Goal: Information Seeking & Learning: Learn about a topic

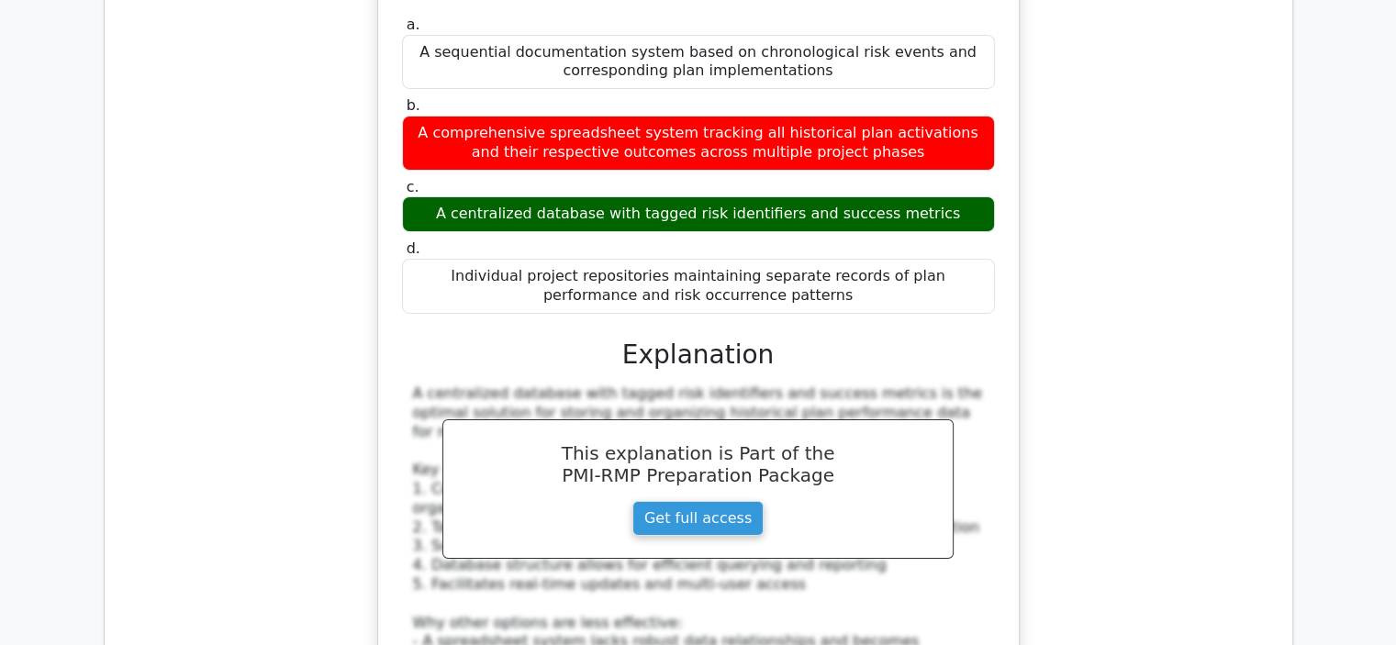
scroll to position [5692, 0]
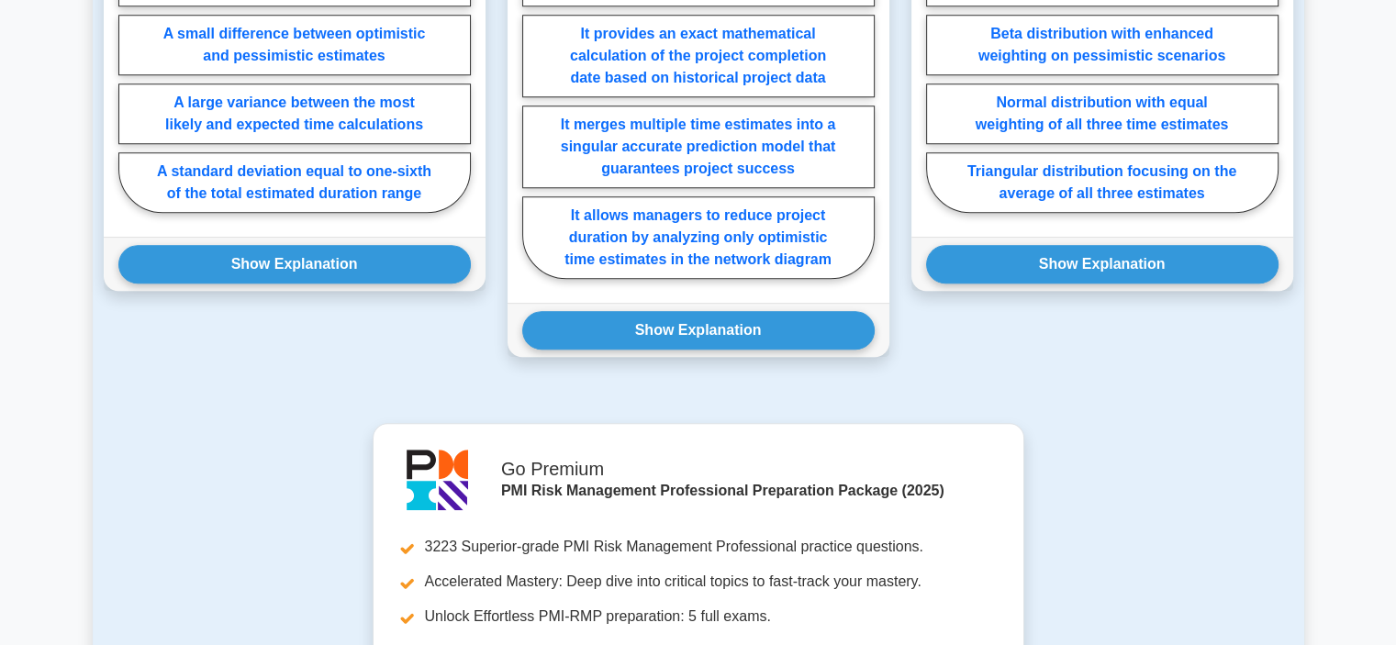
scroll to position [963, 0]
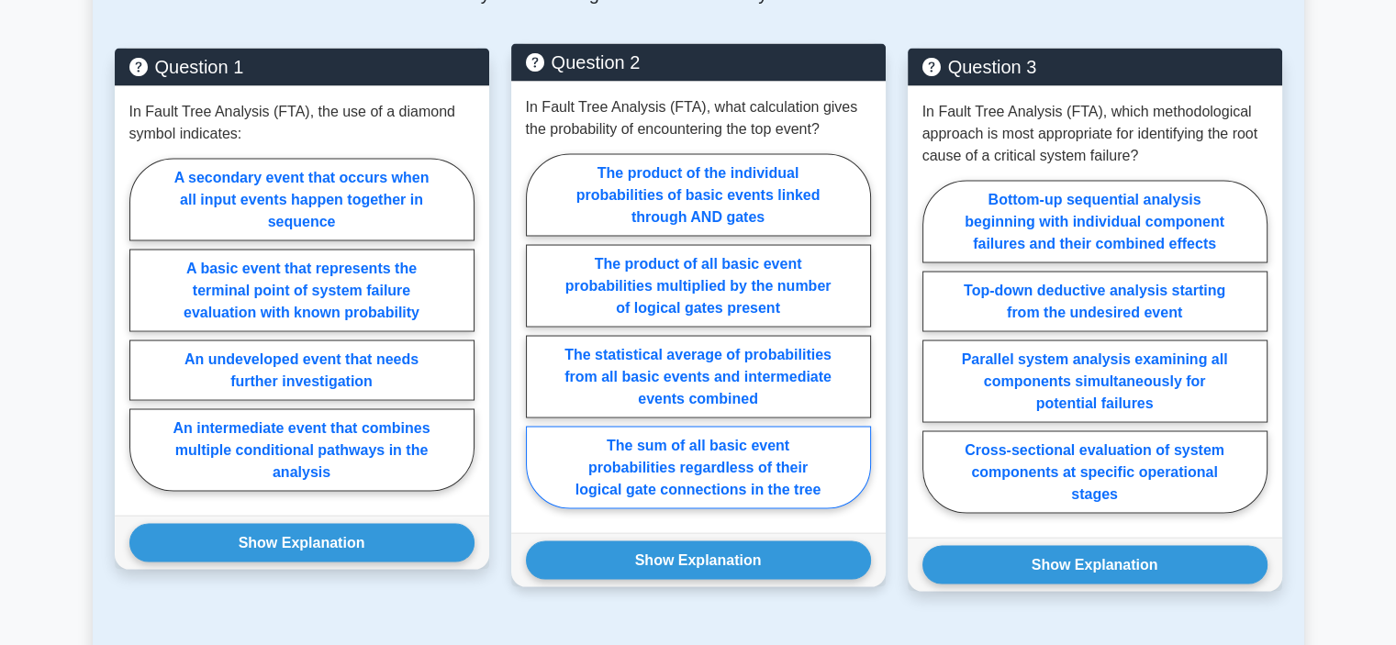
scroll to position [3489, 0]
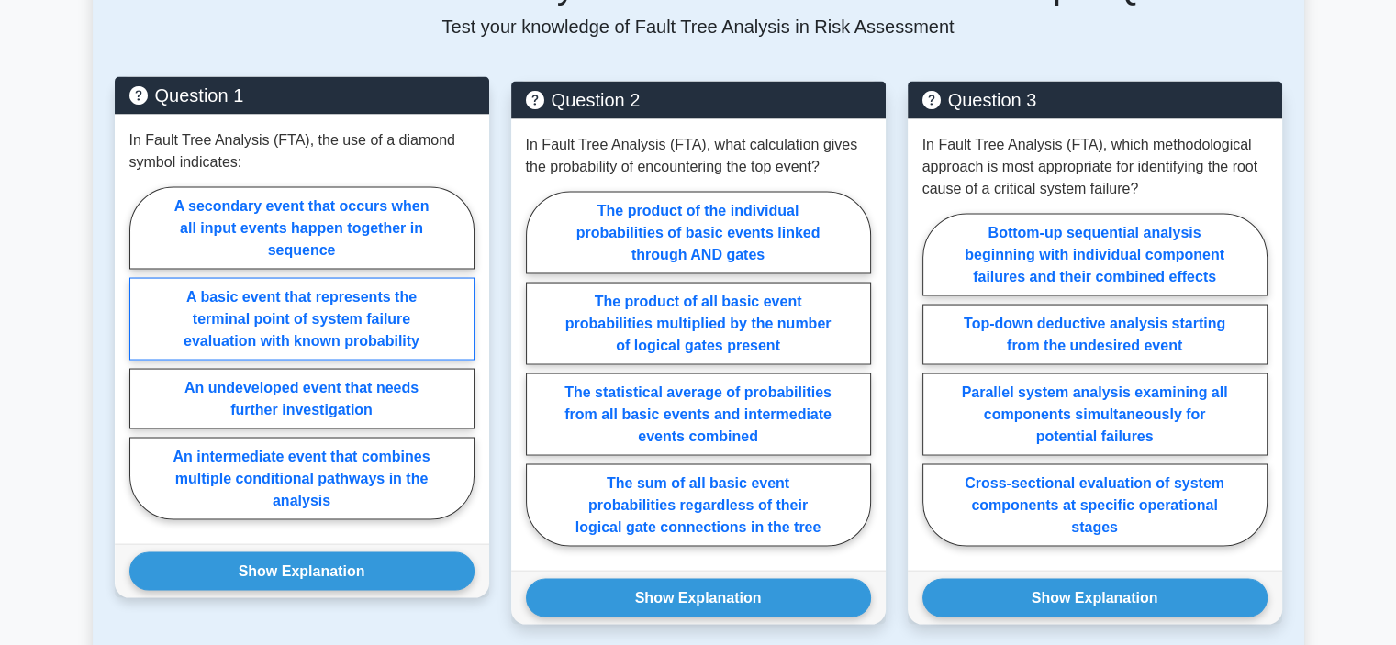
click at [442, 277] on label "A basic event that represents the terminal point of system failure evaluation w…" at bounding box center [301, 318] width 345 height 83
click at [141, 353] on input "A basic event that represents the terminal point of system failure evaluation w…" at bounding box center [135, 359] width 12 height 12
radio input "true"
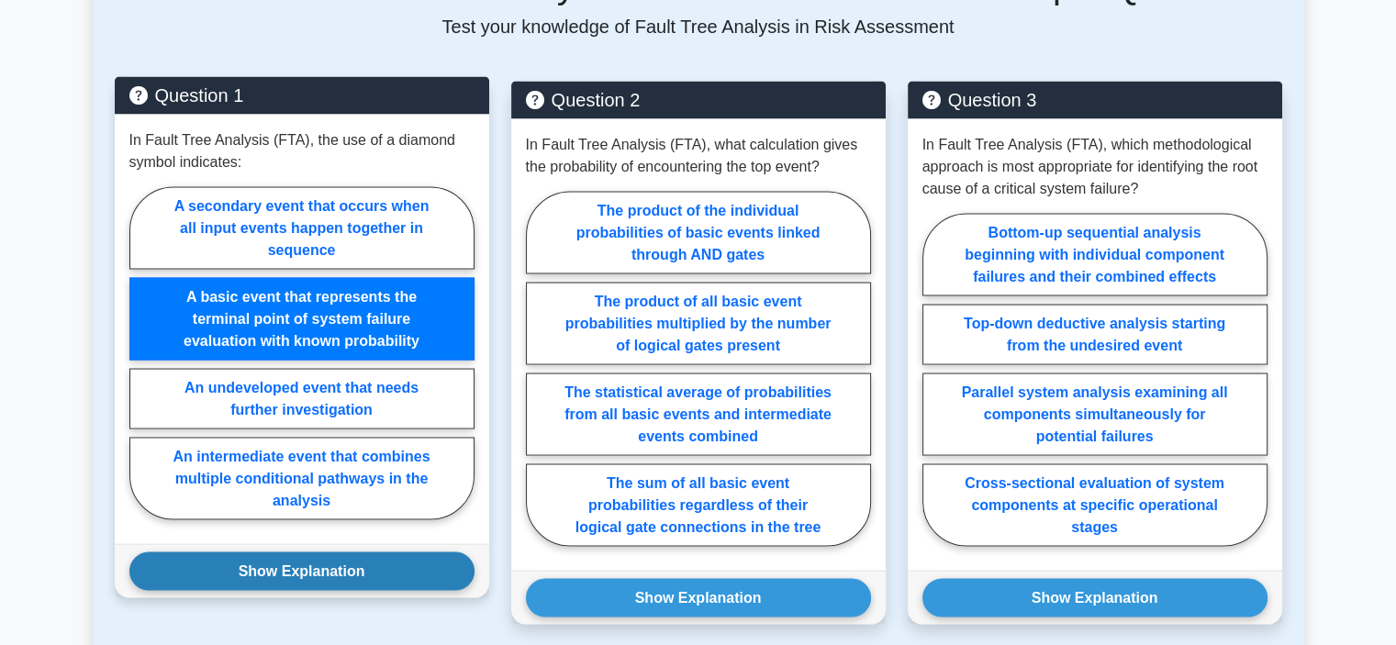
drag, startPoint x: 414, startPoint y: 520, endPoint x: 465, endPoint y: 506, distance: 53.2
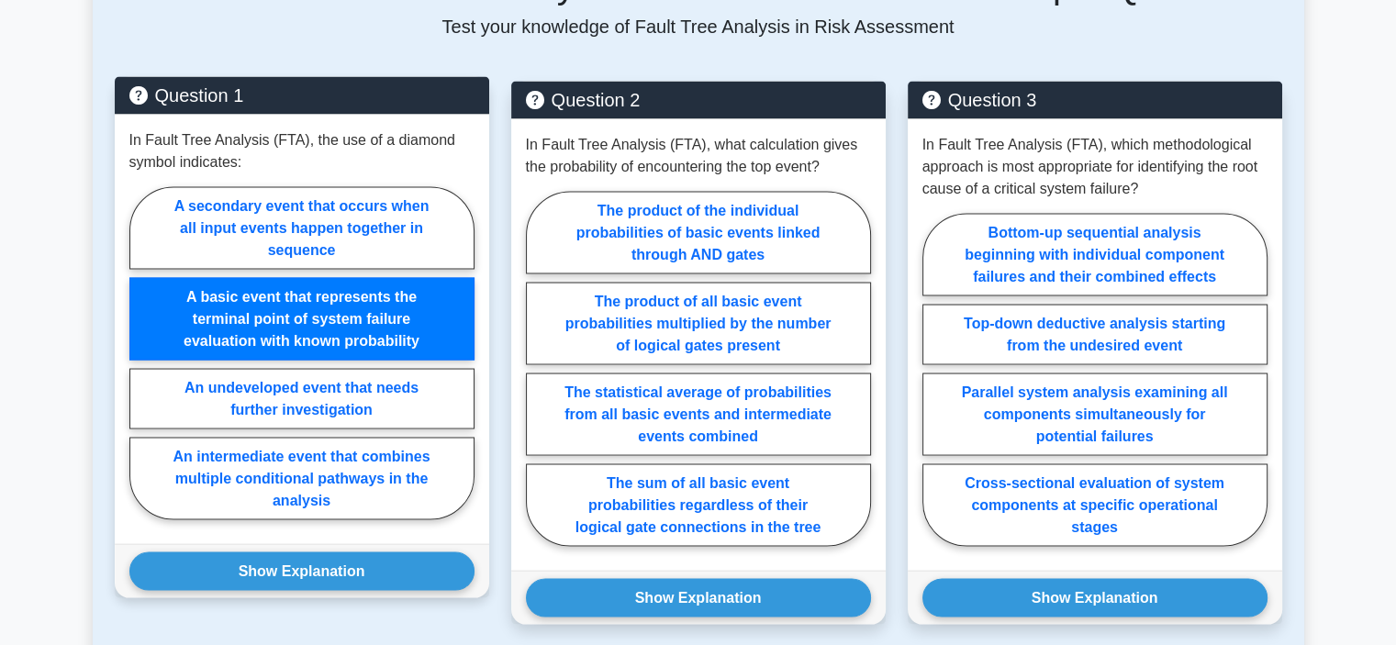
click at [415, 552] on button "Show Explanation" at bounding box center [301, 571] width 345 height 39
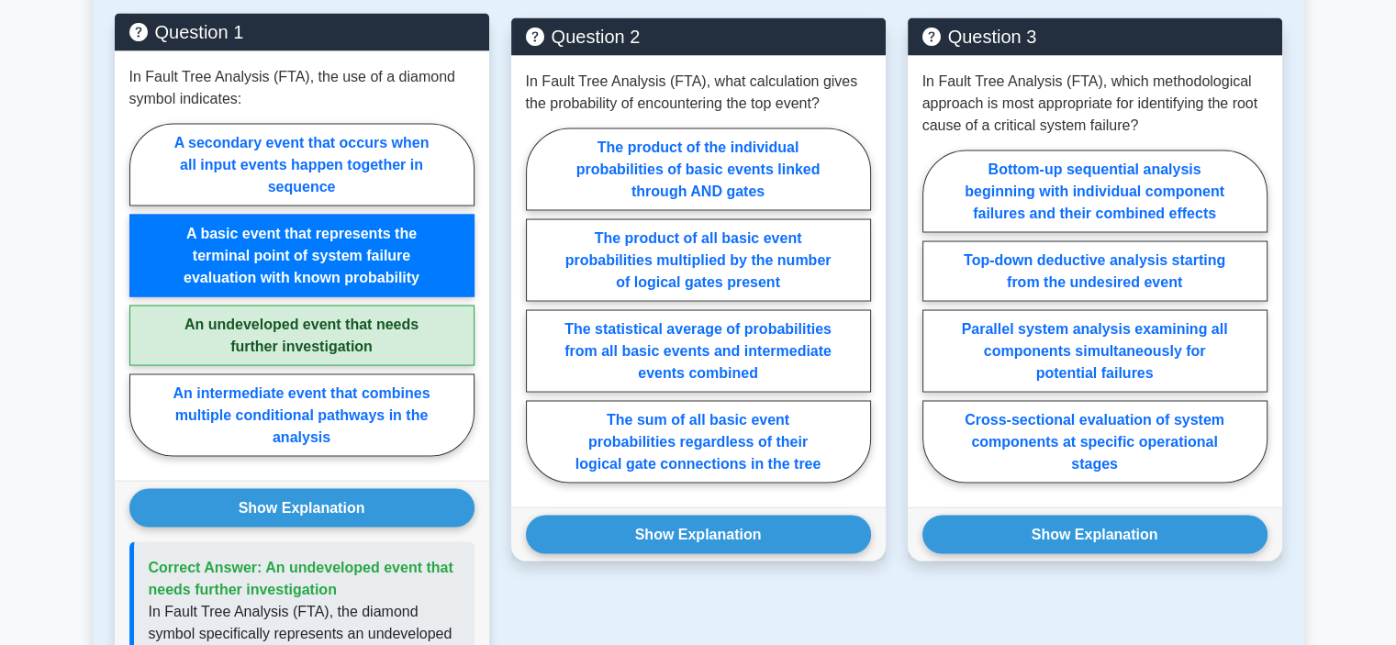
scroll to position [3581, 0]
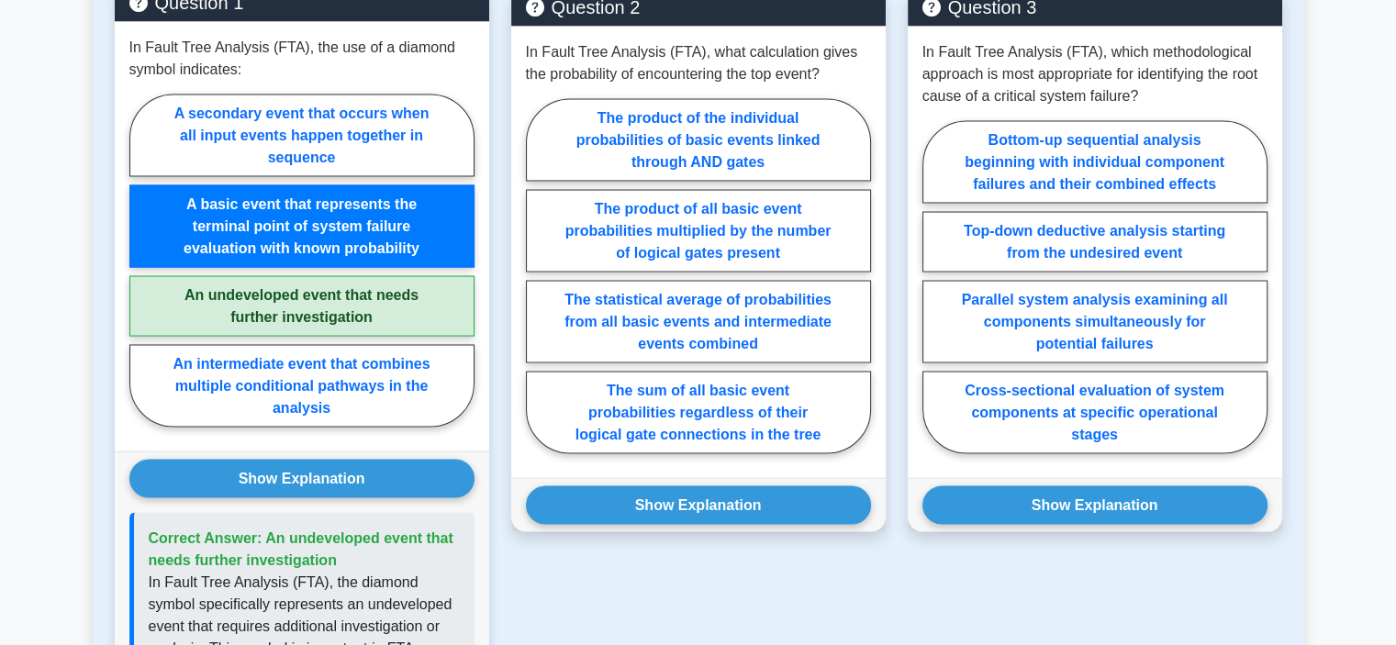
drag, startPoint x: 342, startPoint y: 517, endPoint x: 263, endPoint y: 488, distance: 84.2
click at [263, 528] on p "Correct Answer: An undeveloped event that needs further investigation" at bounding box center [304, 550] width 311 height 44
copy span "An undeveloped event that needs further investigation"
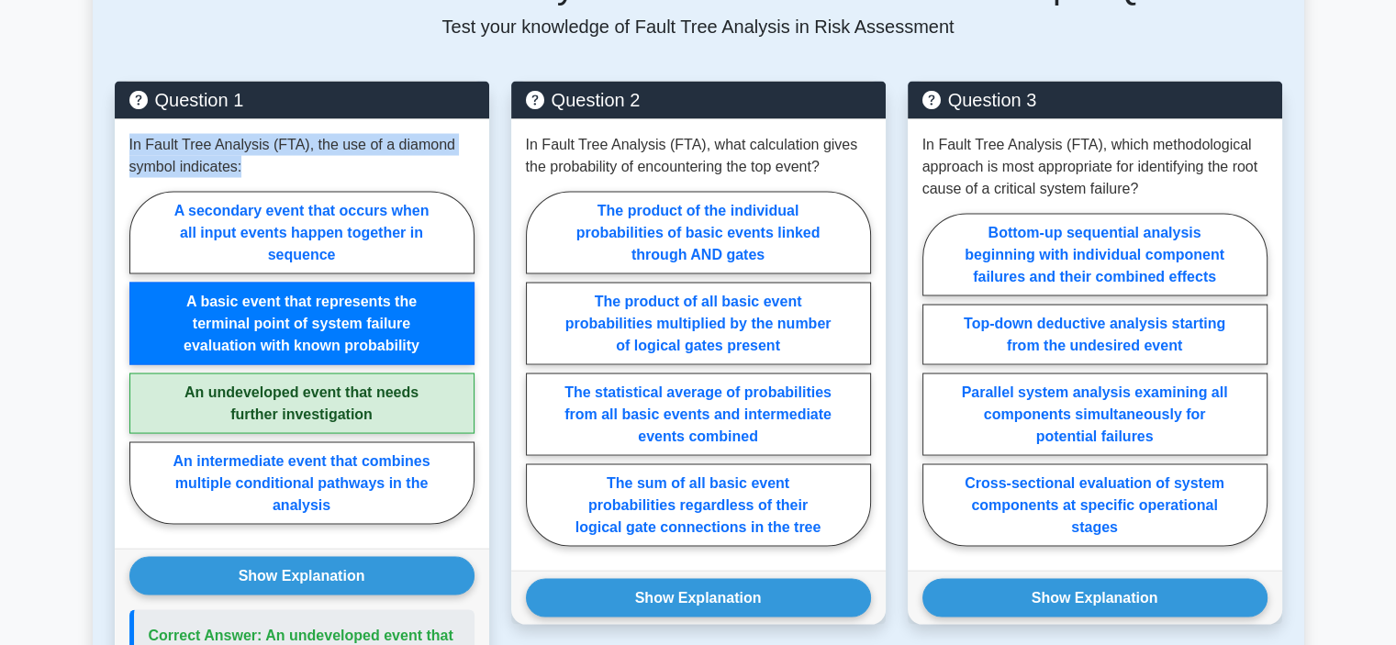
drag, startPoint x: 250, startPoint y: 121, endPoint x: 95, endPoint y: 93, distance: 156.8
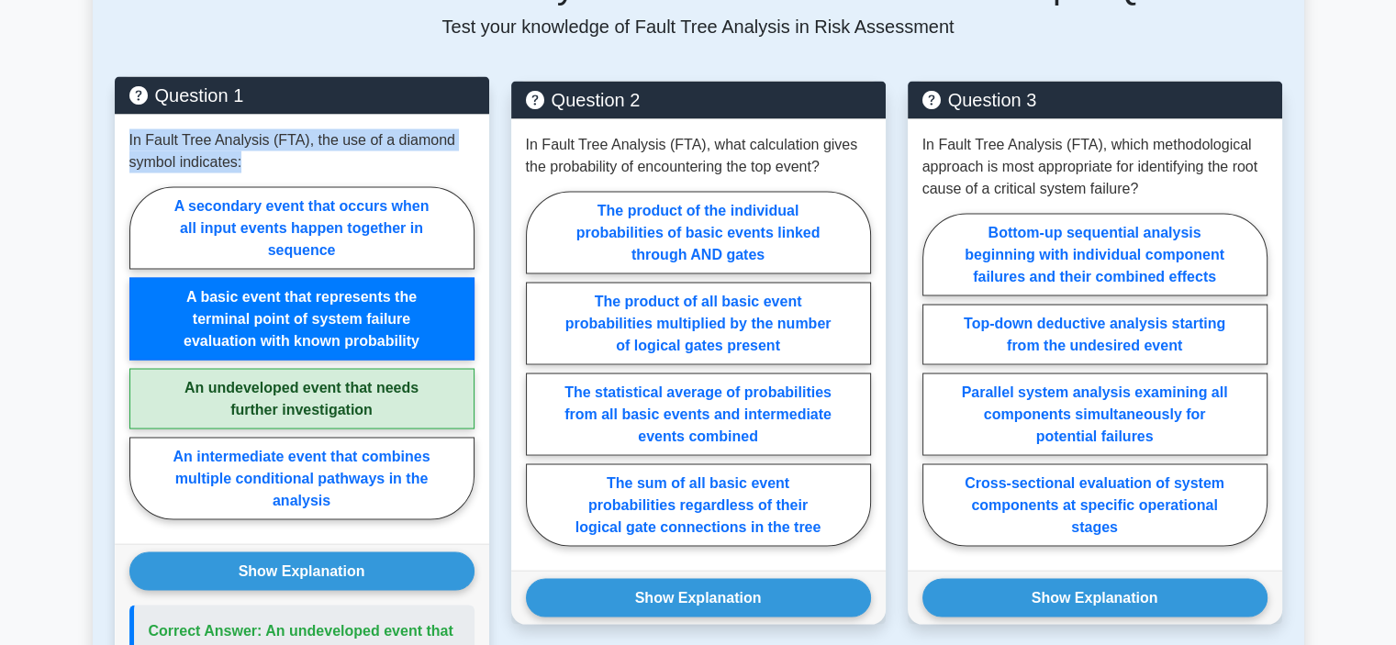
copy p "In Fault Tree Analysis (FTA), the use of a diamond symbol indicates:"
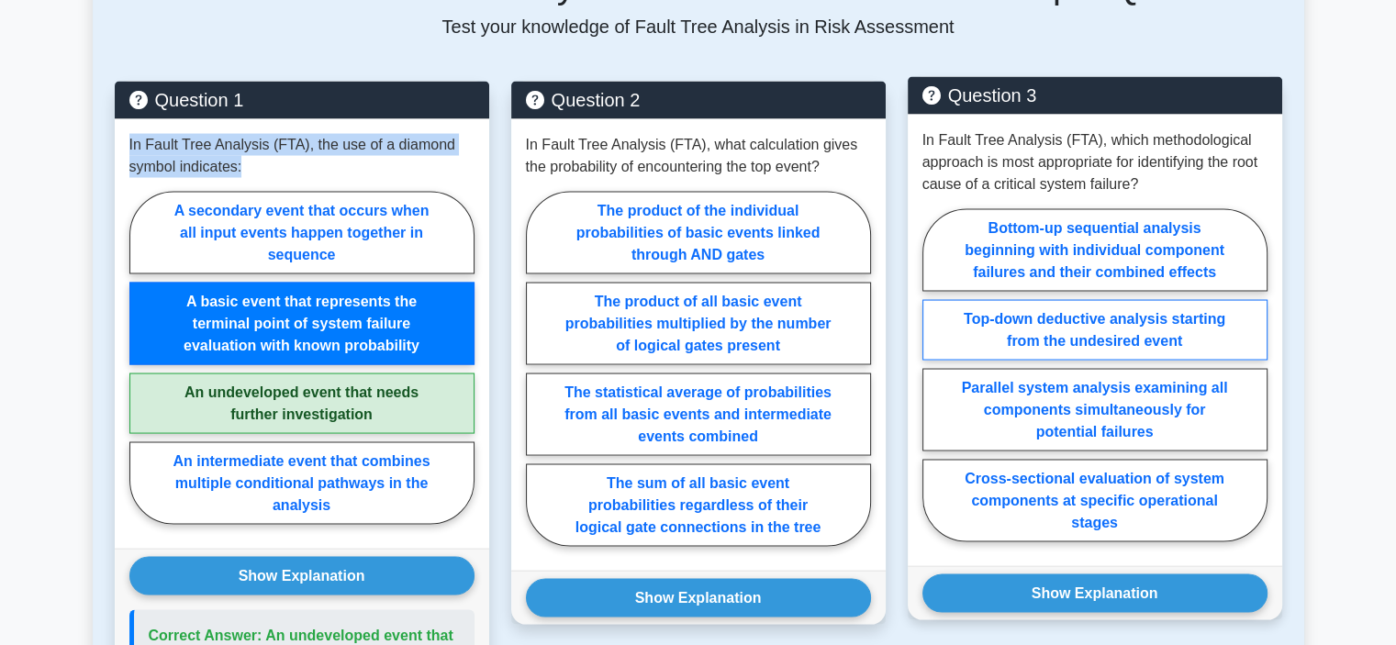
click at [1240, 299] on label "Top-down deductive analysis starting from the undesired event" at bounding box center [1095, 329] width 345 height 61
click at [935, 375] on input "Top-down deductive analysis starting from the undesired event" at bounding box center [929, 381] width 12 height 12
radio input "true"
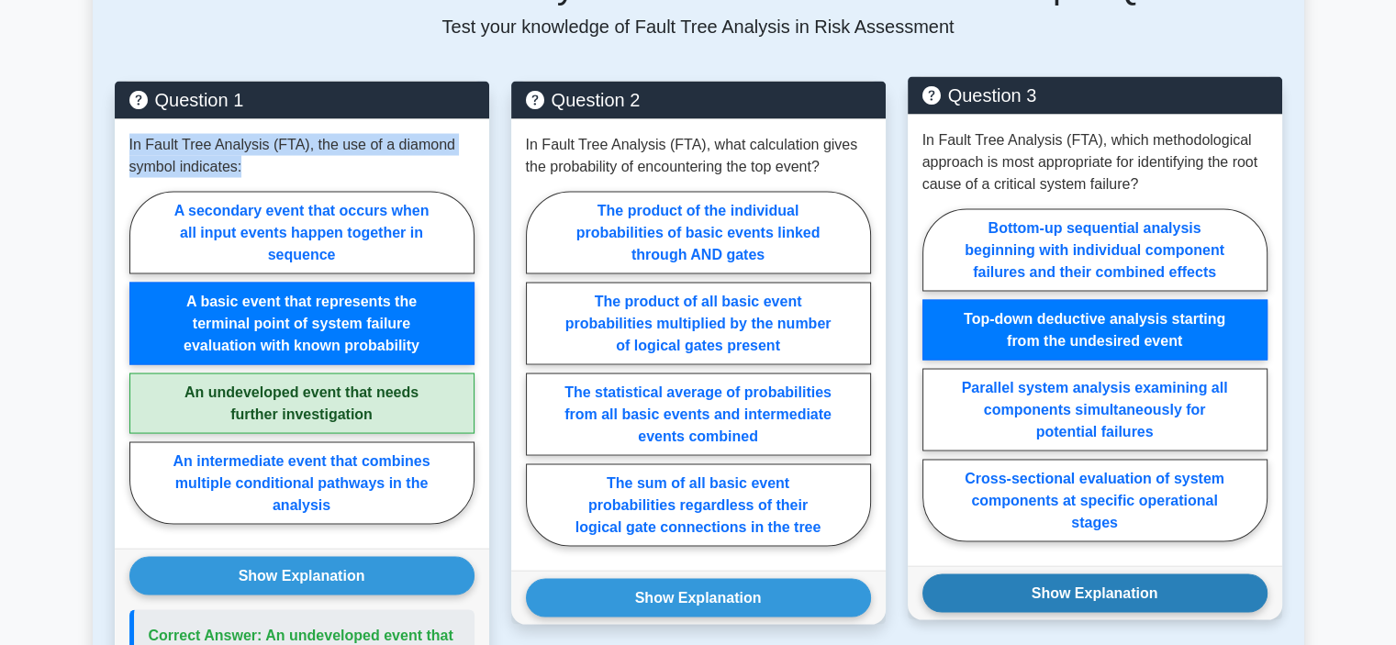
click at [1196, 574] on button "Show Explanation" at bounding box center [1095, 593] width 345 height 39
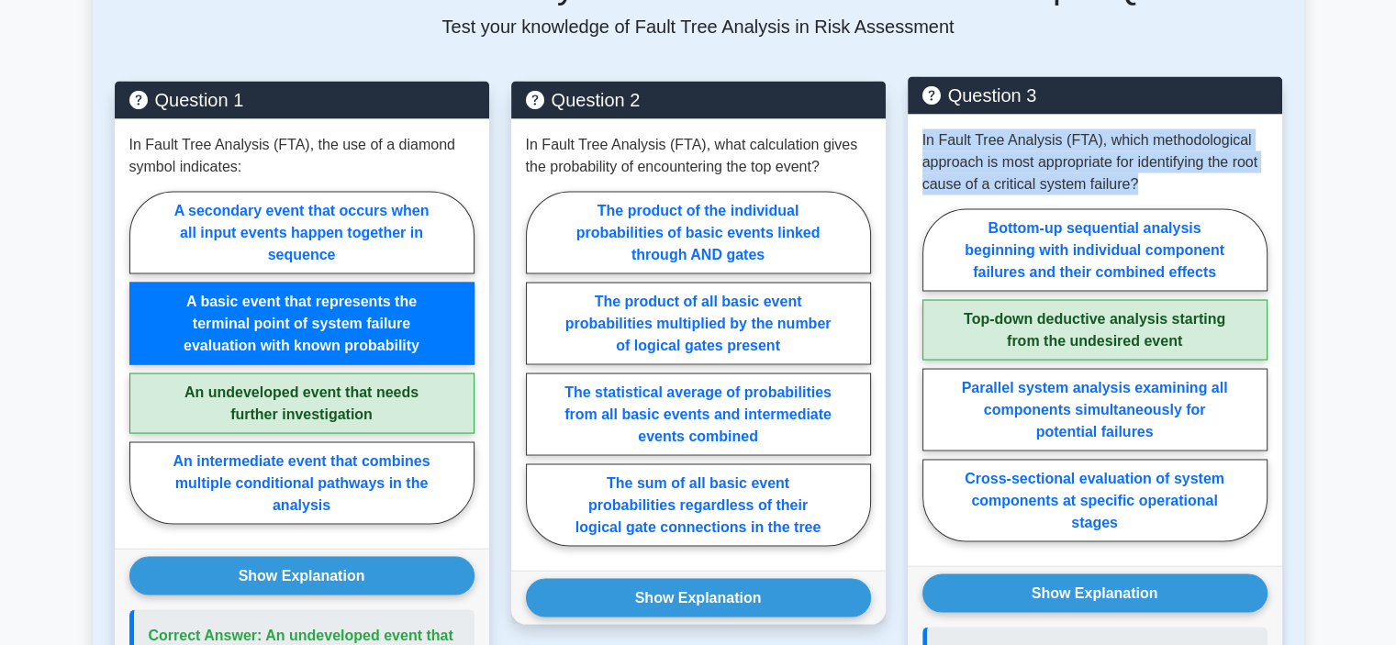
drag, startPoint x: 1159, startPoint y: 142, endPoint x: 912, endPoint y: 97, distance: 251.0
click at [912, 114] on div "In Fault Tree Analysis (FTA), which methodological approach is most appropriate…" at bounding box center [1095, 340] width 375 height 452
copy p "In Fault Tree Analysis (FTA), which methodological approach is most appropriate…"
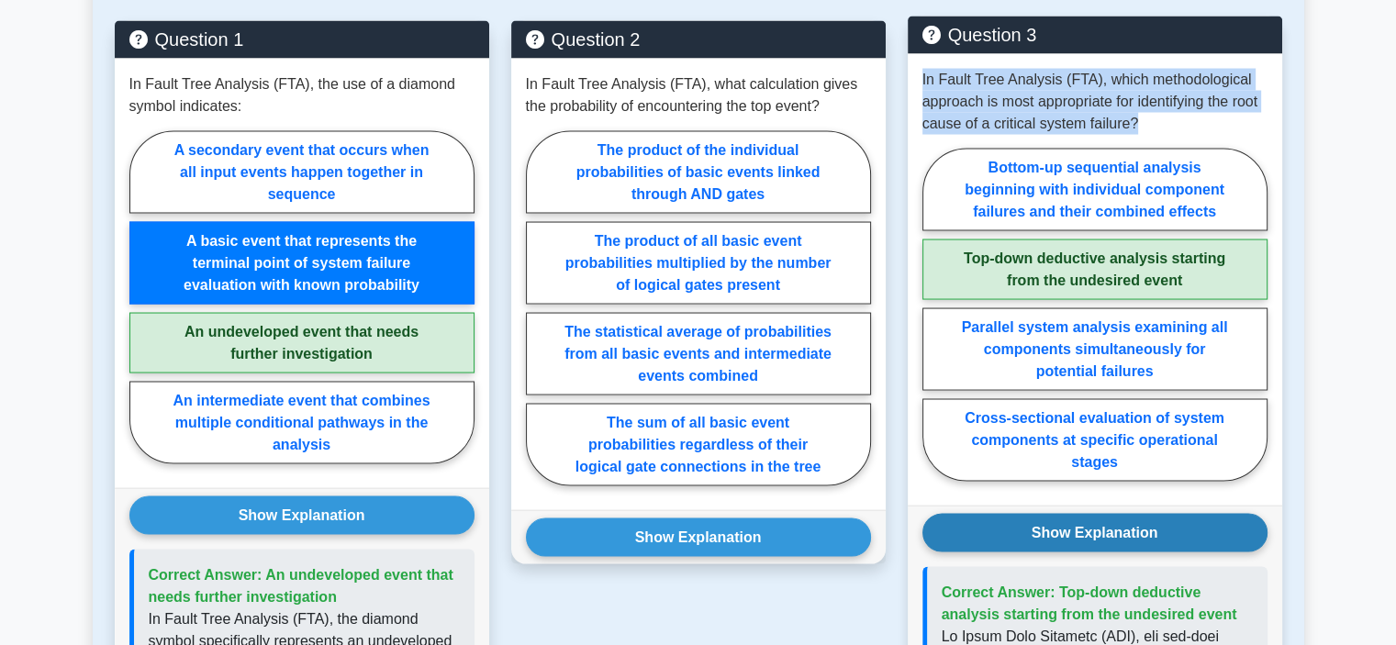
scroll to position [3581, 0]
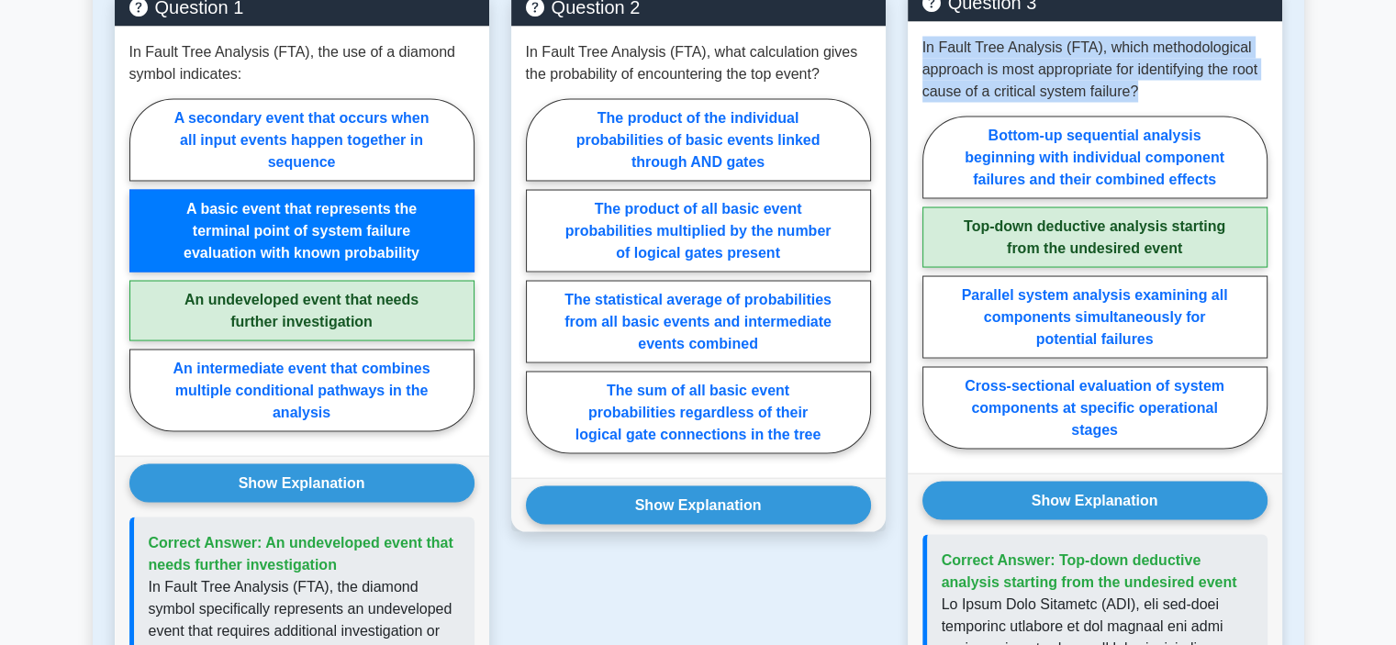
drag, startPoint x: 1239, startPoint y: 542, endPoint x: 1058, endPoint y: 513, distance: 184.0
click at [1058, 550] on p "Correct Answer: Top-down deductive analysis starting from the undesired event" at bounding box center [1097, 572] width 311 height 44
copy span "Top-down deductive analysis starting from the undesired event"
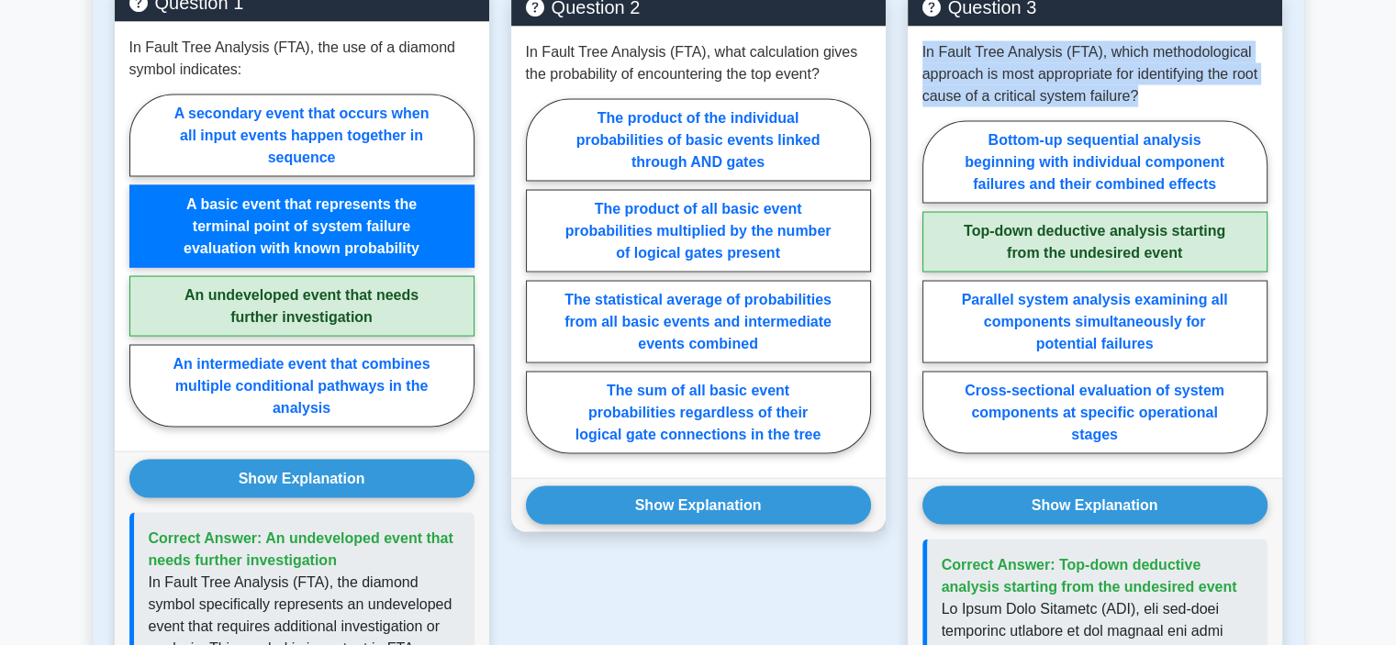
scroll to position [3489, 0]
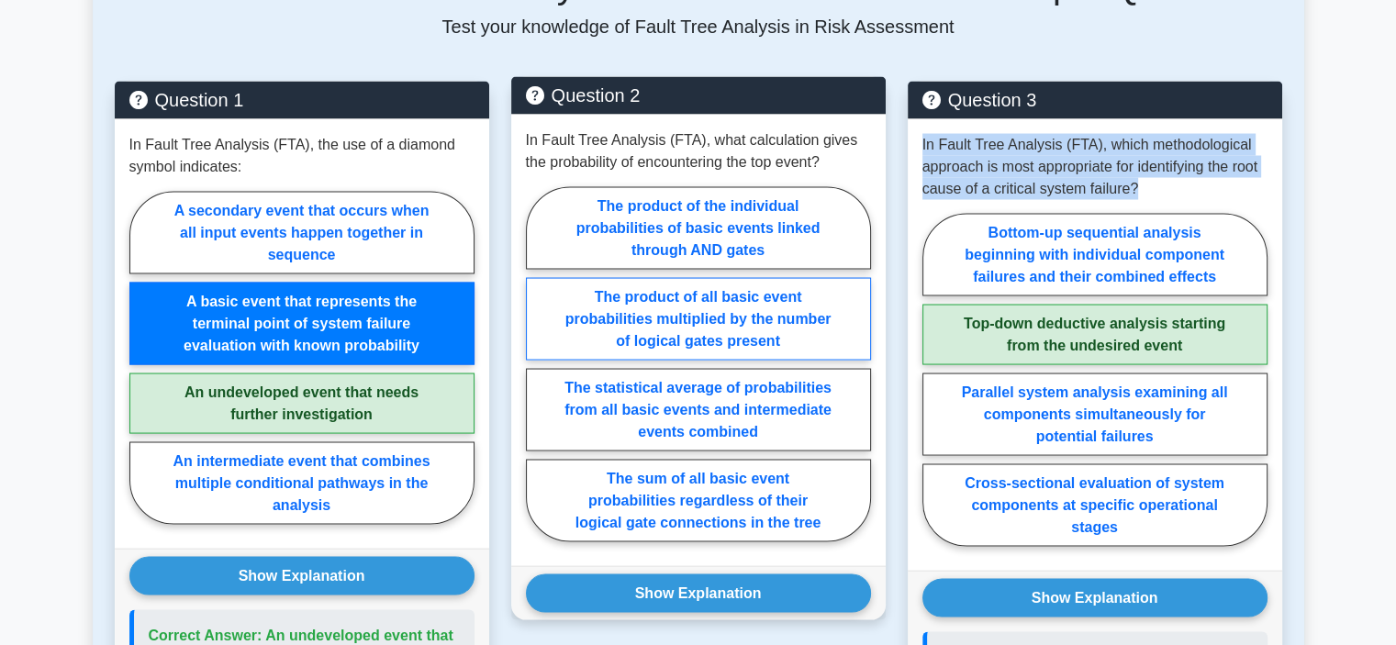
click at [801, 286] on label "The product of all basic event probabilities multiplied by the number of logica…" at bounding box center [698, 318] width 345 height 83
click at [538, 364] on input "The product of all basic event probabilities multiplied by the number of logica…" at bounding box center [532, 370] width 12 height 12
radio input "true"
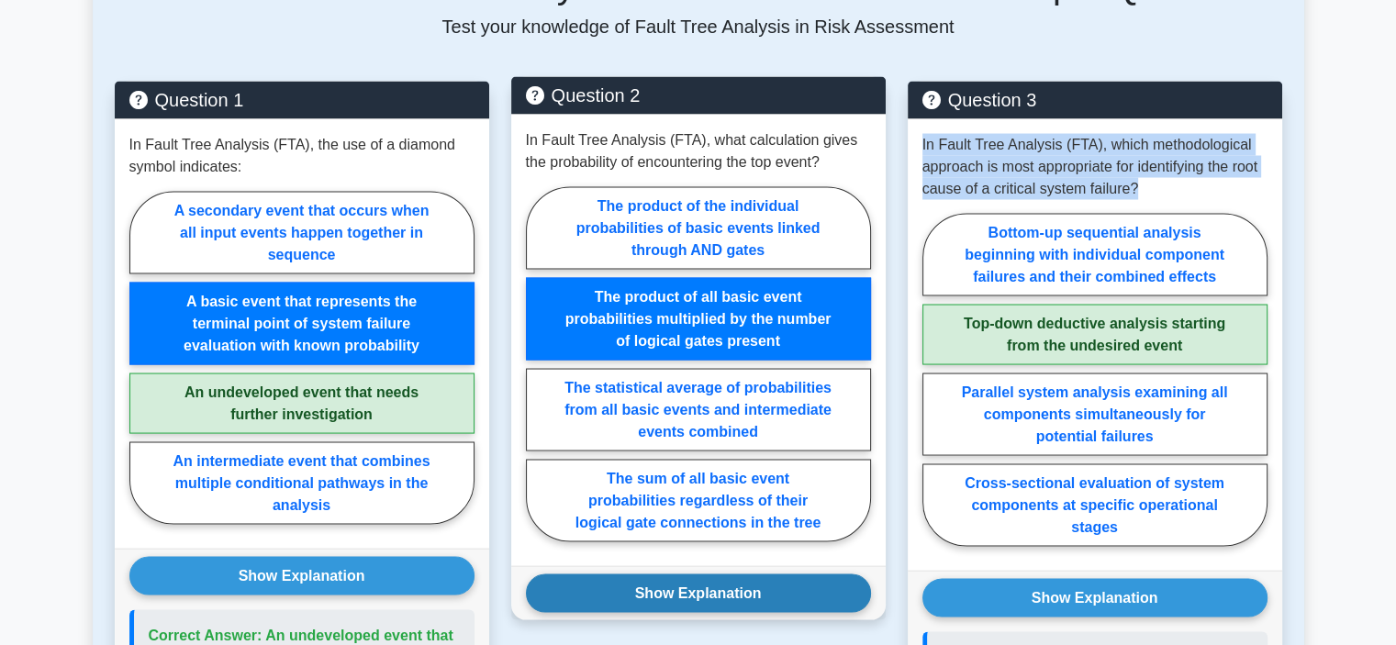
click at [813, 574] on button "Show Explanation" at bounding box center [698, 593] width 345 height 39
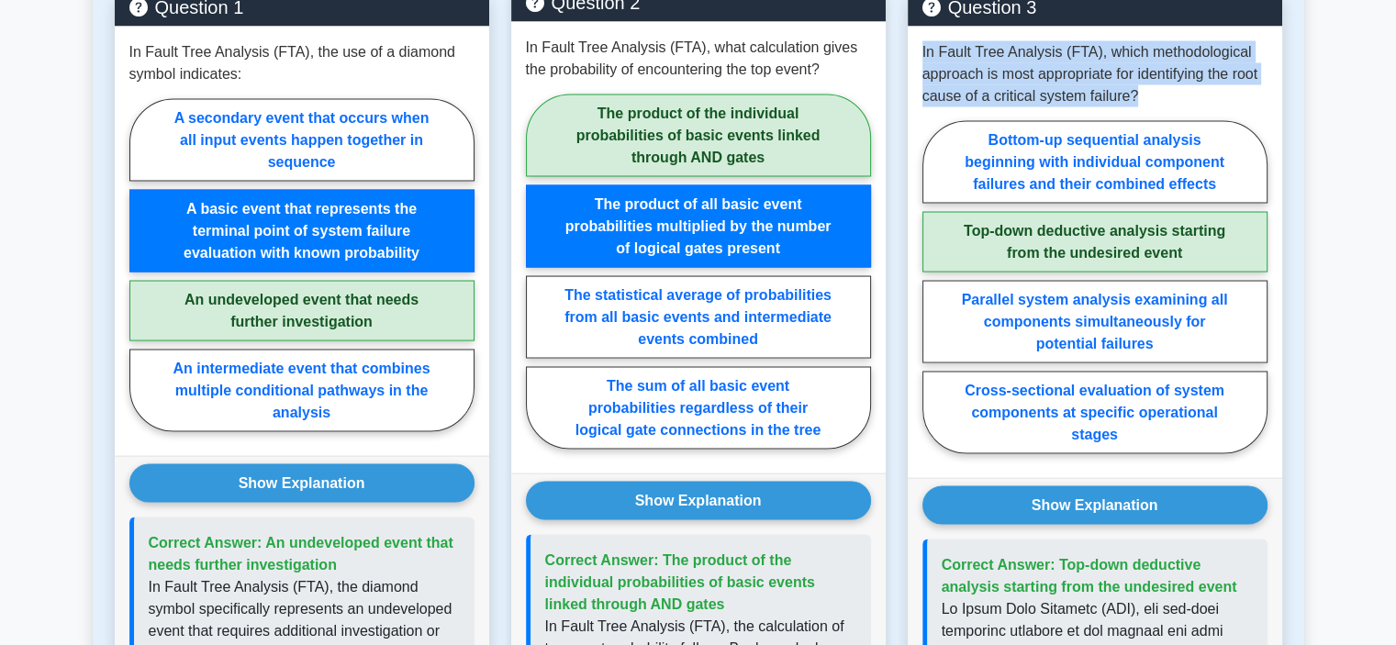
scroll to position [3397, 0]
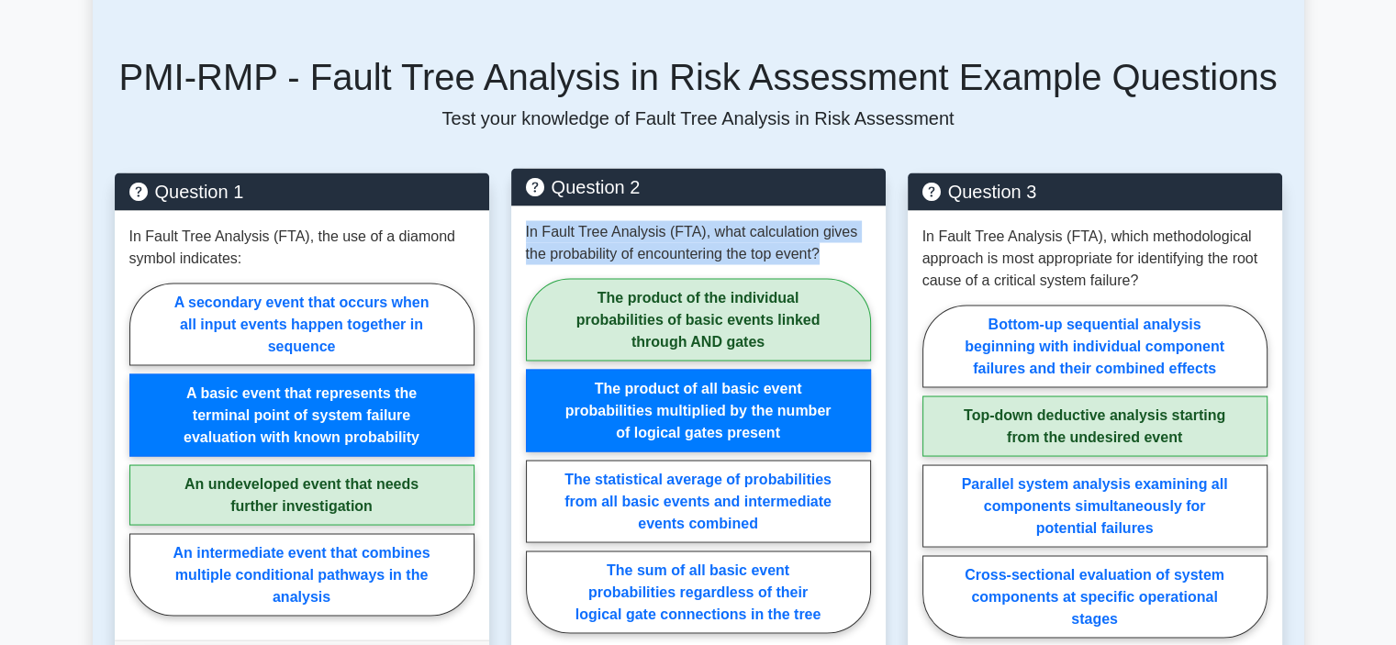
drag, startPoint x: 812, startPoint y: 209, endPoint x: 542, endPoint y: 189, distance: 270.7
click at [532, 220] on p "In Fault Tree Analysis (FTA), what calculation gives the probability of encount…" at bounding box center [698, 242] width 345 height 44
click at [818, 220] on p "In Fault Tree Analysis (FTA), what calculation gives the probability of encount…" at bounding box center [698, 242] width 345 height 44
drag, startPoint x: 818, startPoint y: 216, endPoint x: 527, endPoint y: 194, distance: 291.9
click at [527, 220] on p "In Fault Tree Analysis (FTA), what calculation gives the probability of encount…" at bounding box center [698, 242] width 345 height 44
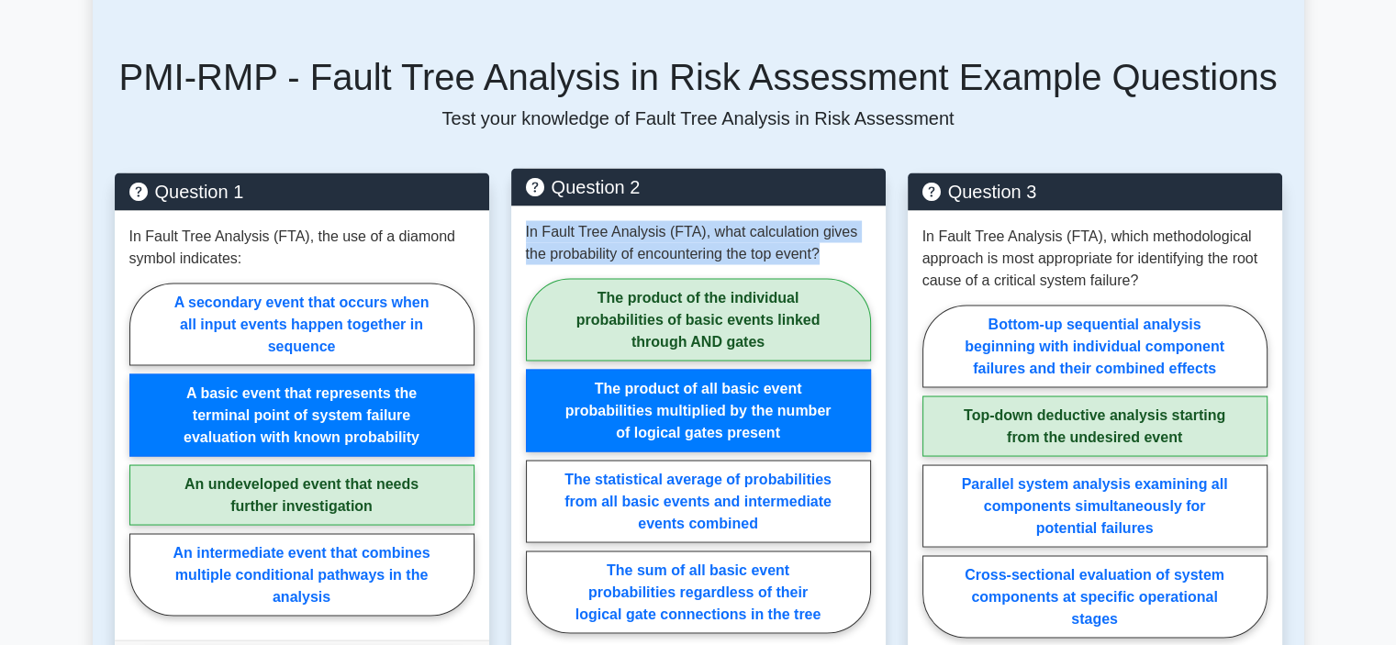
copy p "In Fault Tree Analysis (FTA), what calculation gives the probability of encount…"
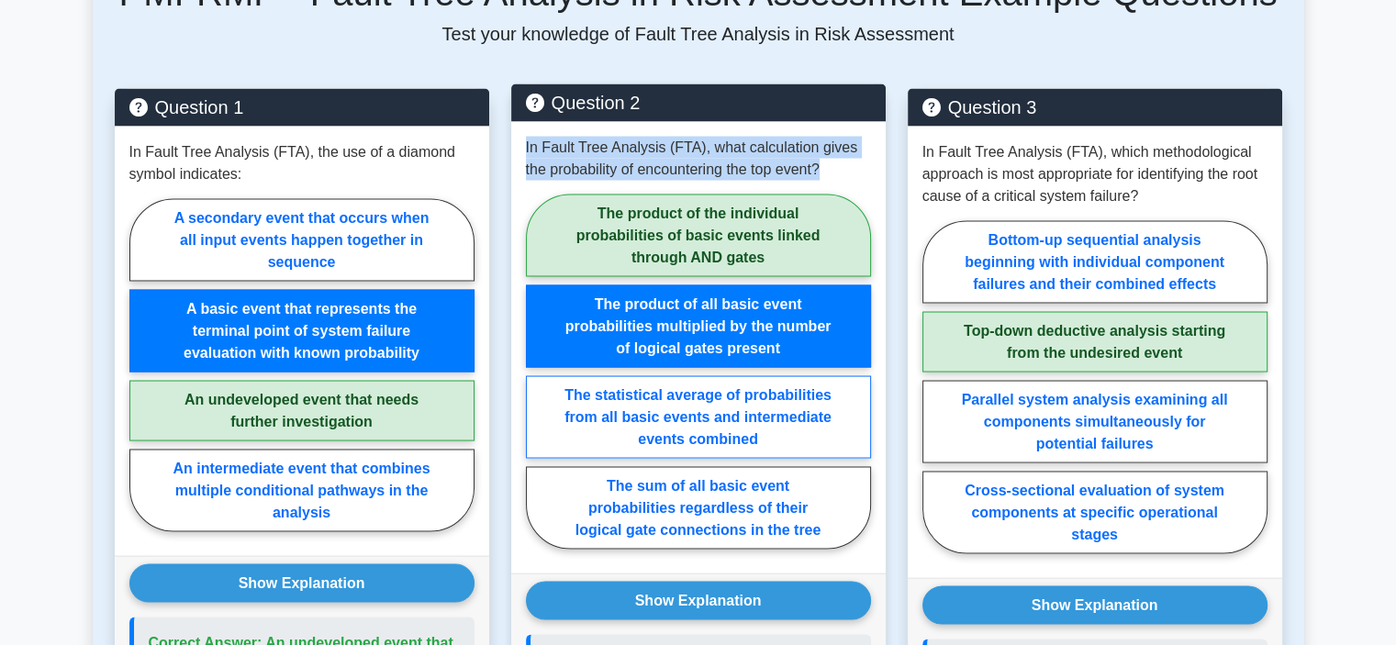
scroll to position [3581, 0]
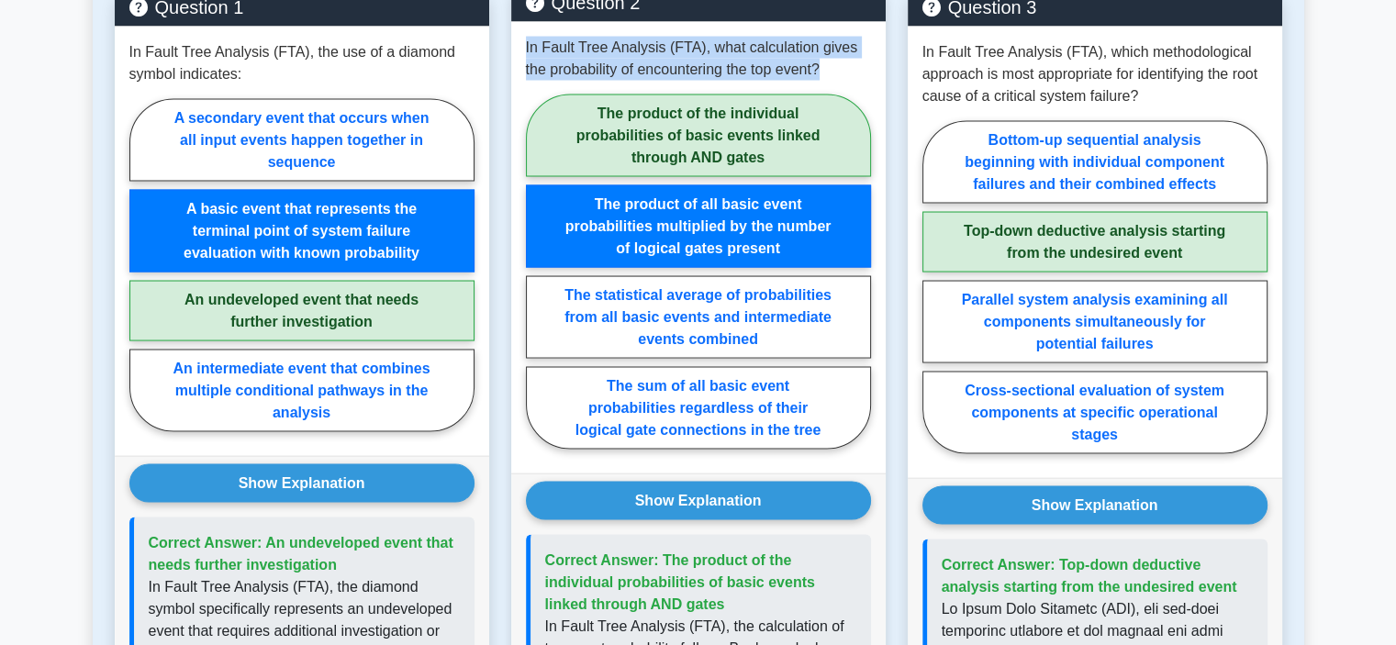
drag, startPoint x: 735, startPoint y: 560, endPoint x: 662, endPoint y: 512, distance: 87.6
click at [662, 550] on p "Correct Answer: The product of the individual probabilities of basic events lin…" at bounding box center [700, 583] width 311 height 66
copy span "The product of the individual probabilities of basic events linked through AND …"
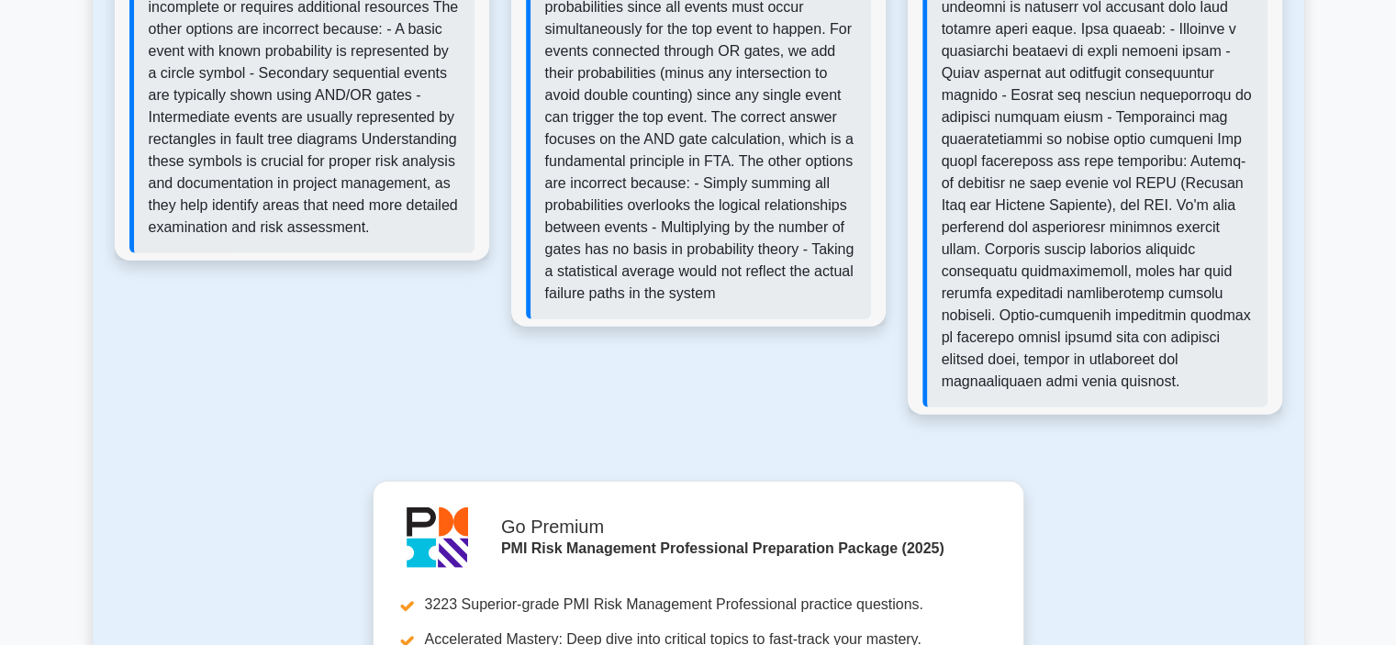
scroll to position [4964, 0]
